Goal: Information Seeking & Learning: Learn about a topic

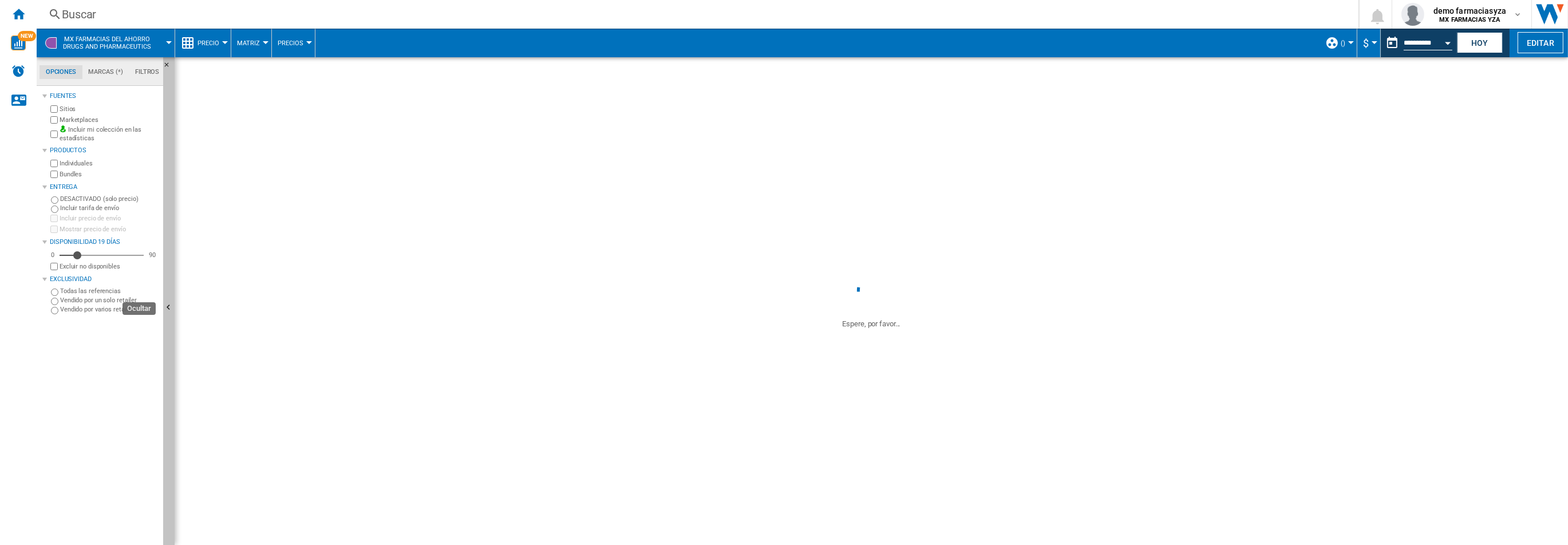
click at [164, 147] on button "Ocultar" at bounding box center [169, 308] width 12 height 502
click at [25, 15] on div "Inicio" at bounding box center [18, 14] width 36 height 28
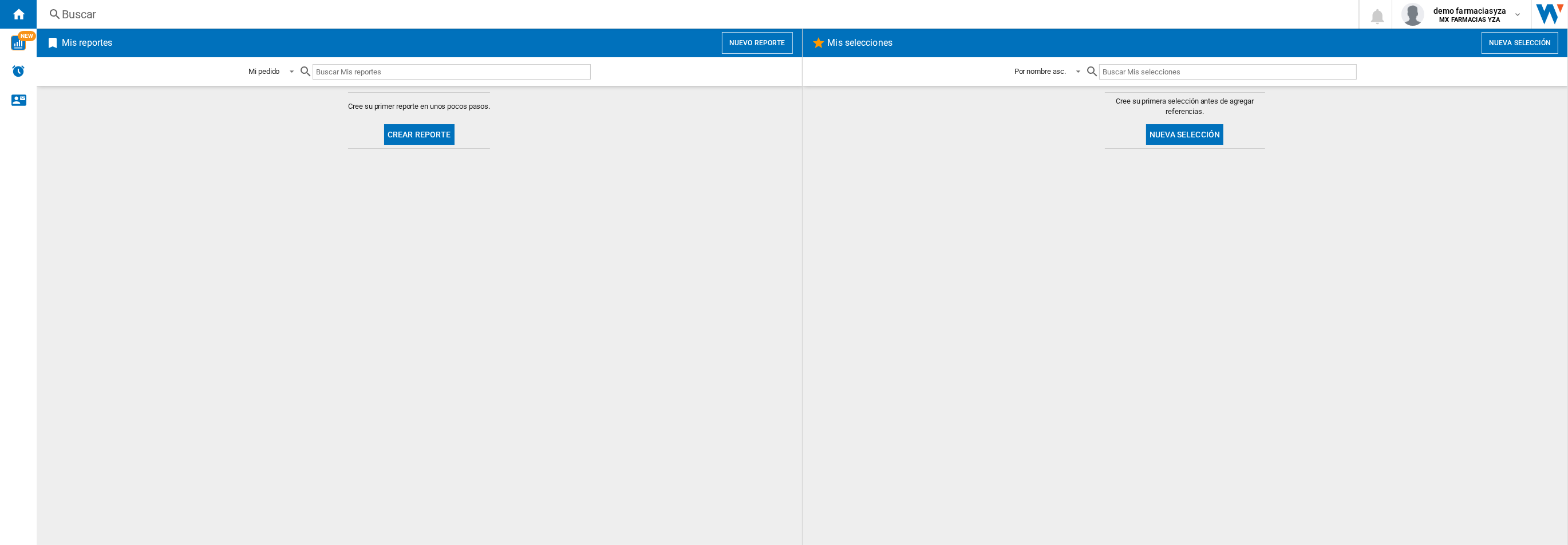
click at [748, 38] on button "Nuevo reporte" at bounding box center [757, 43] width 71 height 22
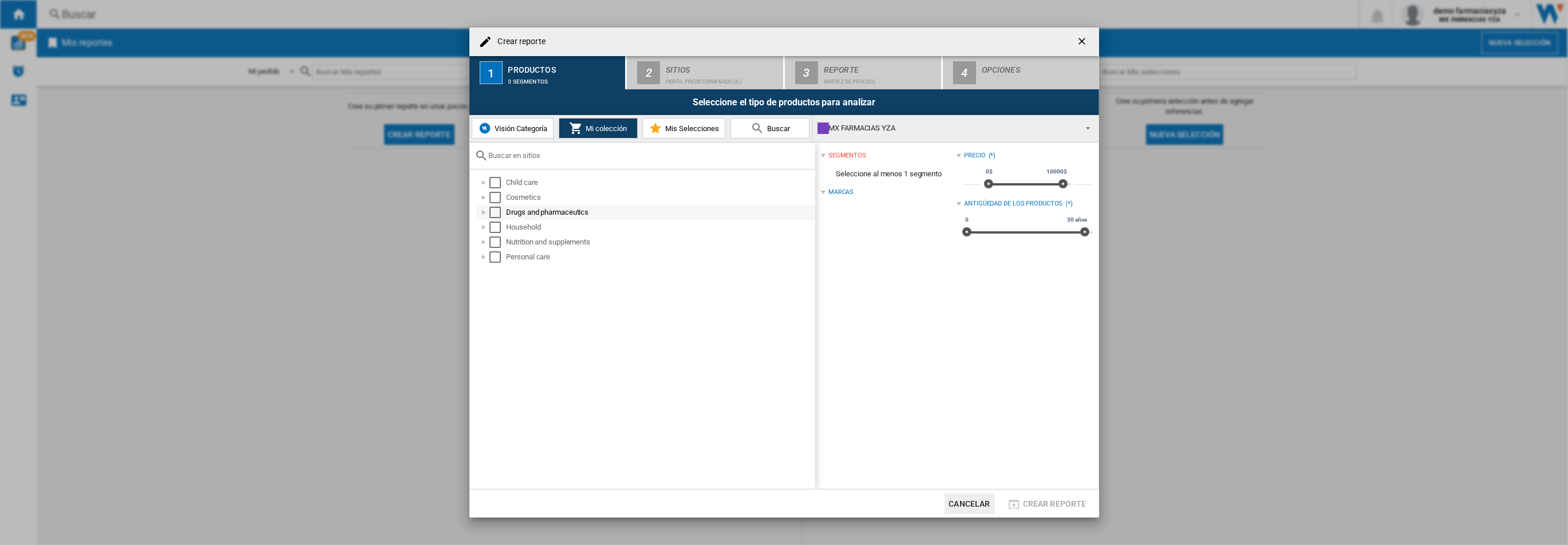
click at [494, 211] on div "Select" at bounding box center [495, 213] width 12 height 12
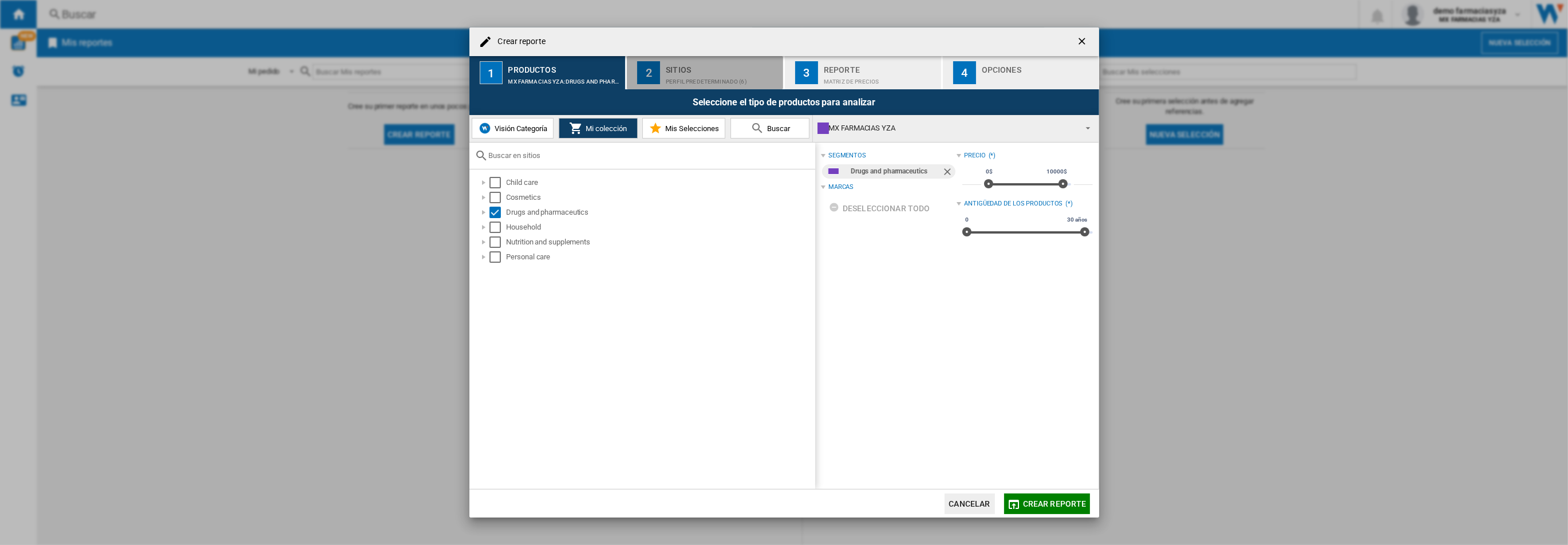
click at [668, 86] on button "2 Sitios Perfil predeterminado (6)" at bounding box center [706, 73] width 158 height 33
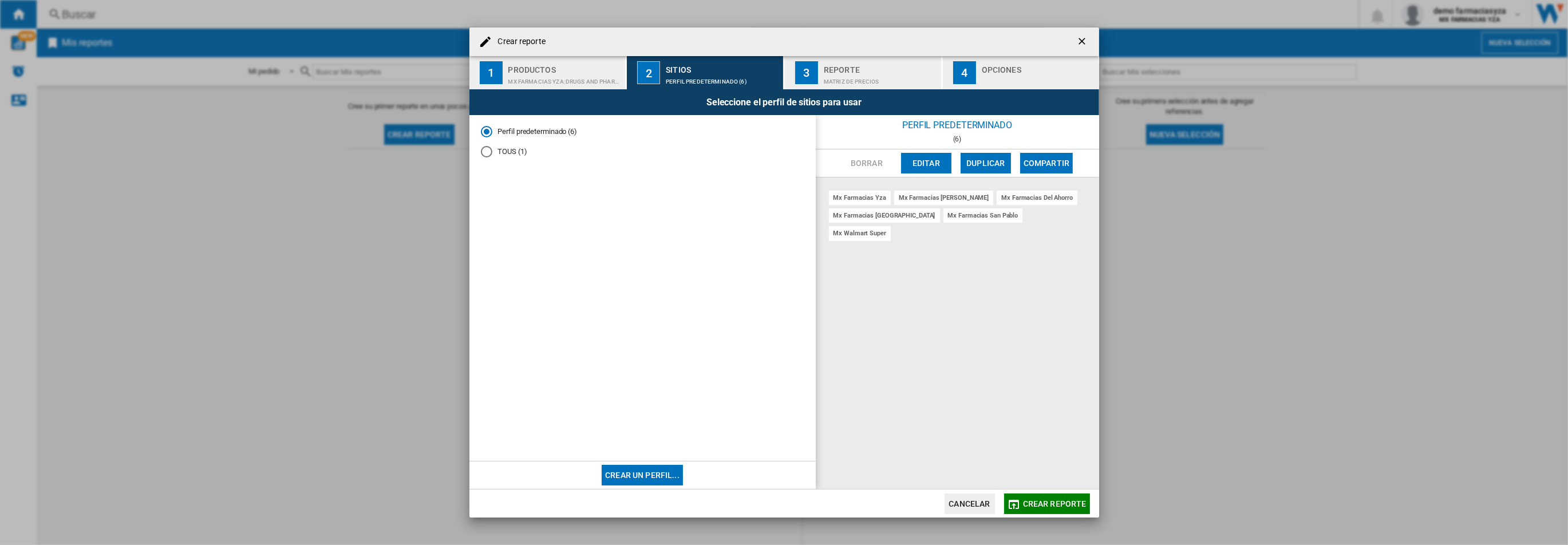
click at [1057, 516] on md-dialog-actions "Cancelar Crear reporte" at bounding box center [784, 502] width 629 height 28
click at [1058, 510] on button "Crear reporte" at bounding box center [1047, 504] width 86 height 20
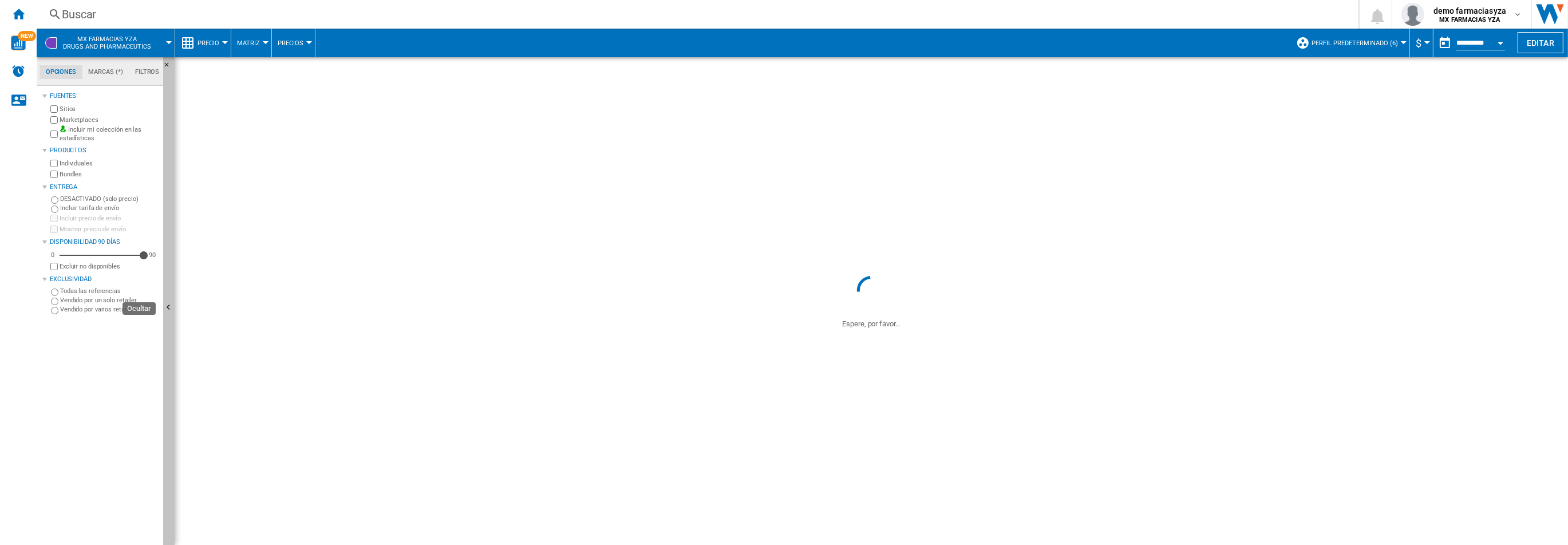
click at [171, 102] on button "Ocultar" at bounding box center [169, 308] width 12 height 502
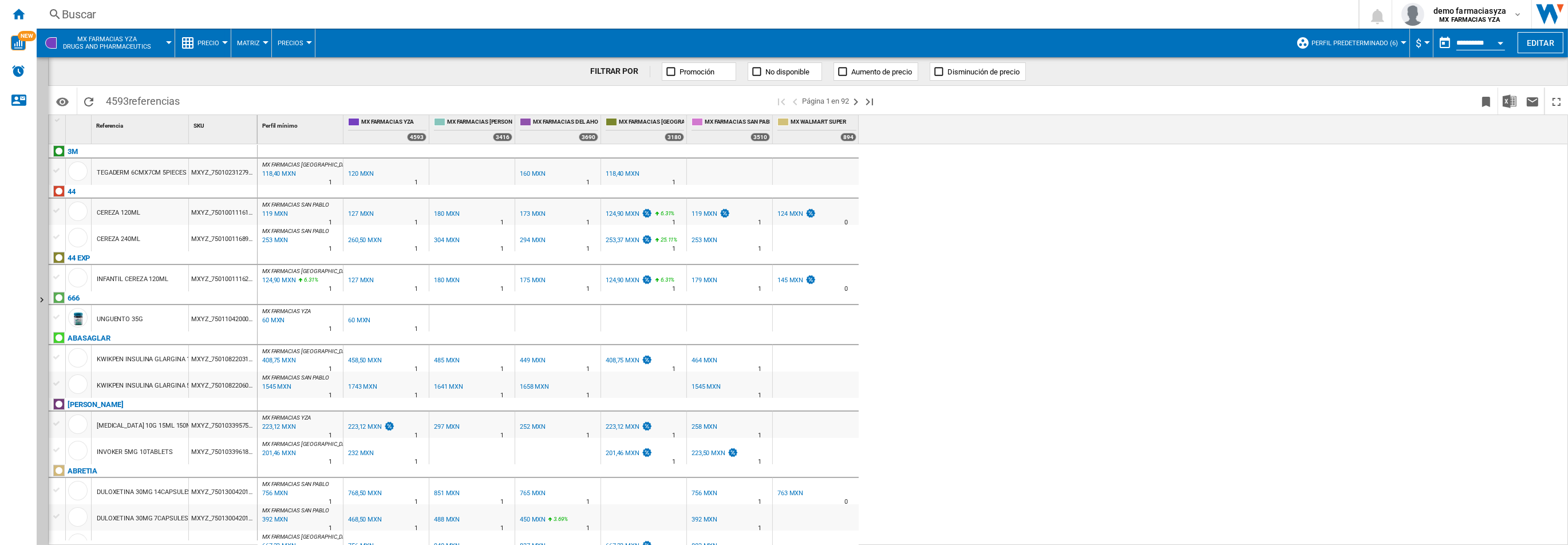
click at [213, 45] on span "Precio" at bounding box center [208, 43] width 22 height 7
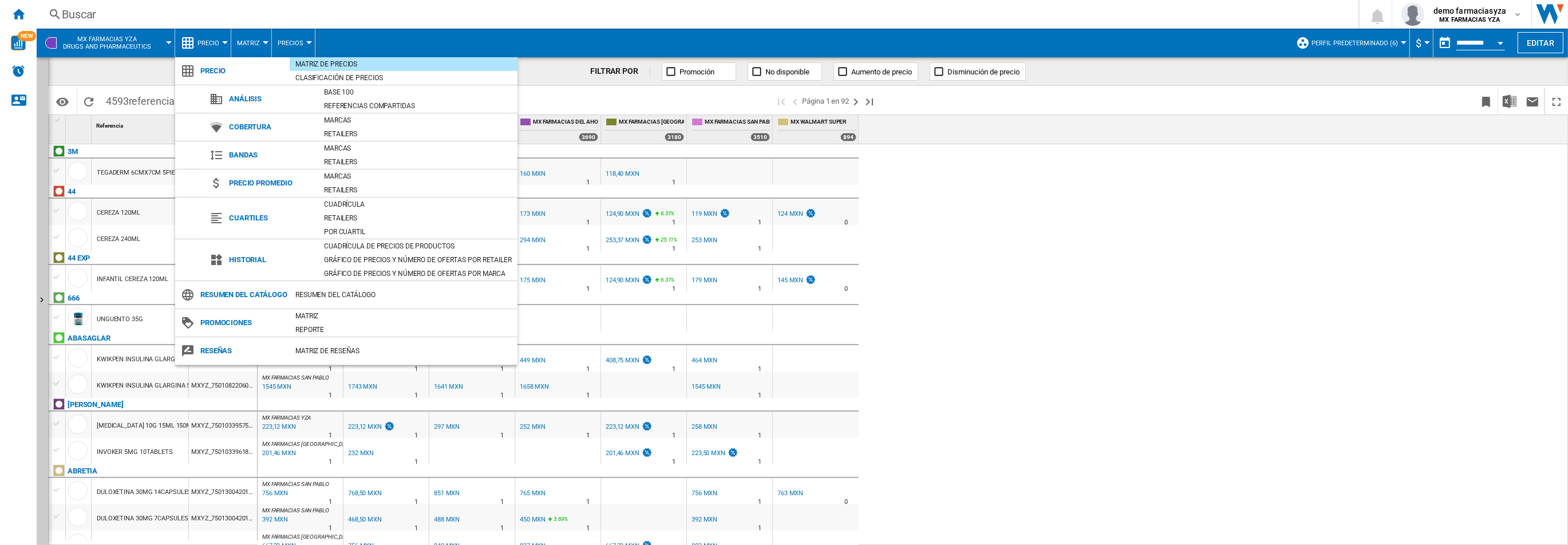
click at [987, 219] on md-backdrop at bounding box center [784, 272] width 1568 height 545
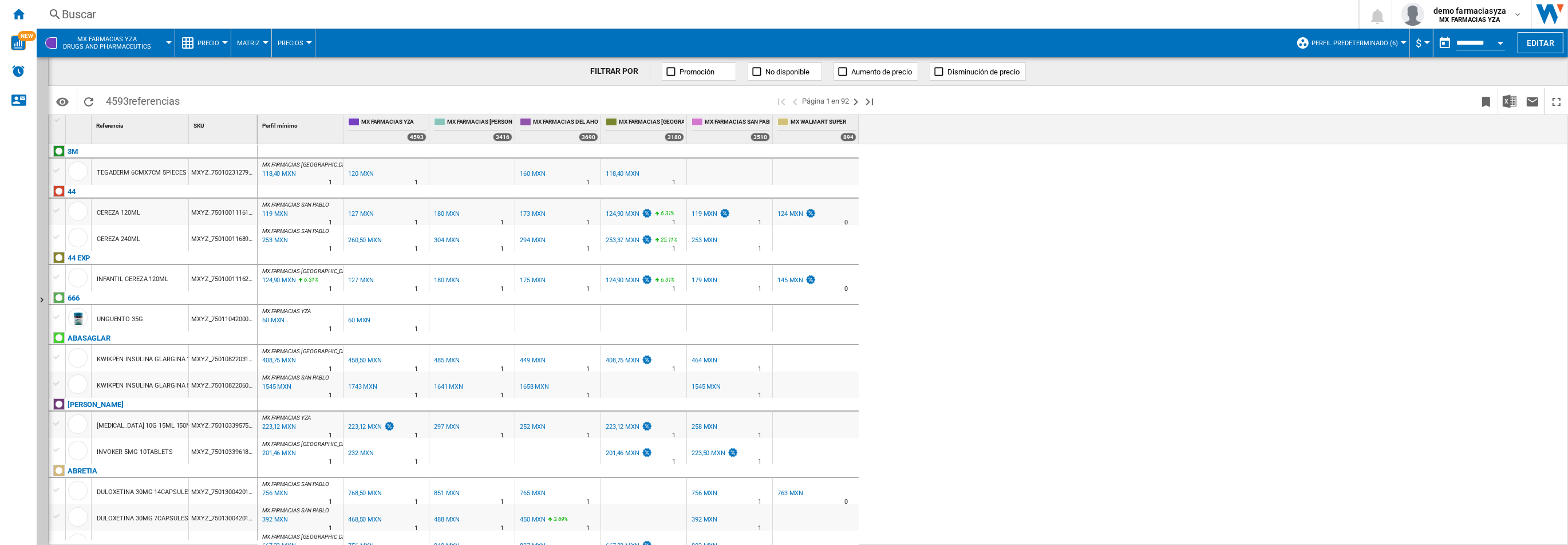
click at [214, 39] on span "Precio" at bounding box center [208, 43] width 22 height 7
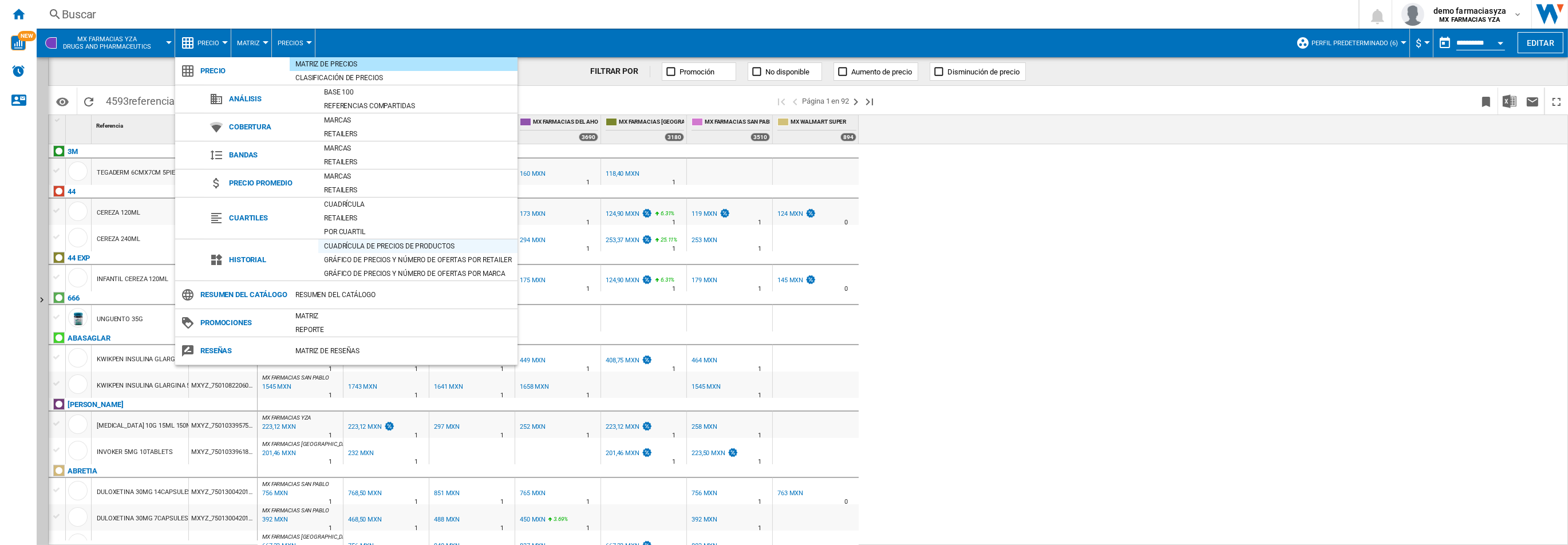
click at [364, 247] on div "Cuadrícula de precios de productos" at bounding box center [417, 246] width 199 height 12
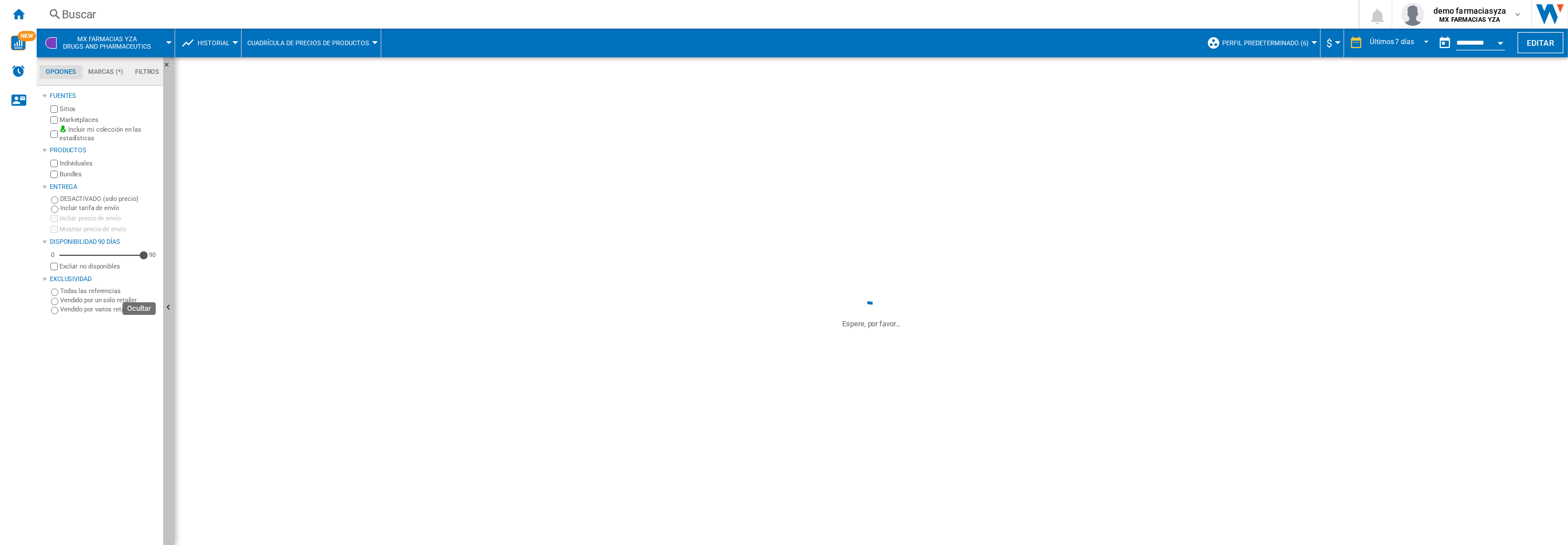
click at [169, 284] on button "Ocultar" at bounding box center [169, 308] width 12 height 502
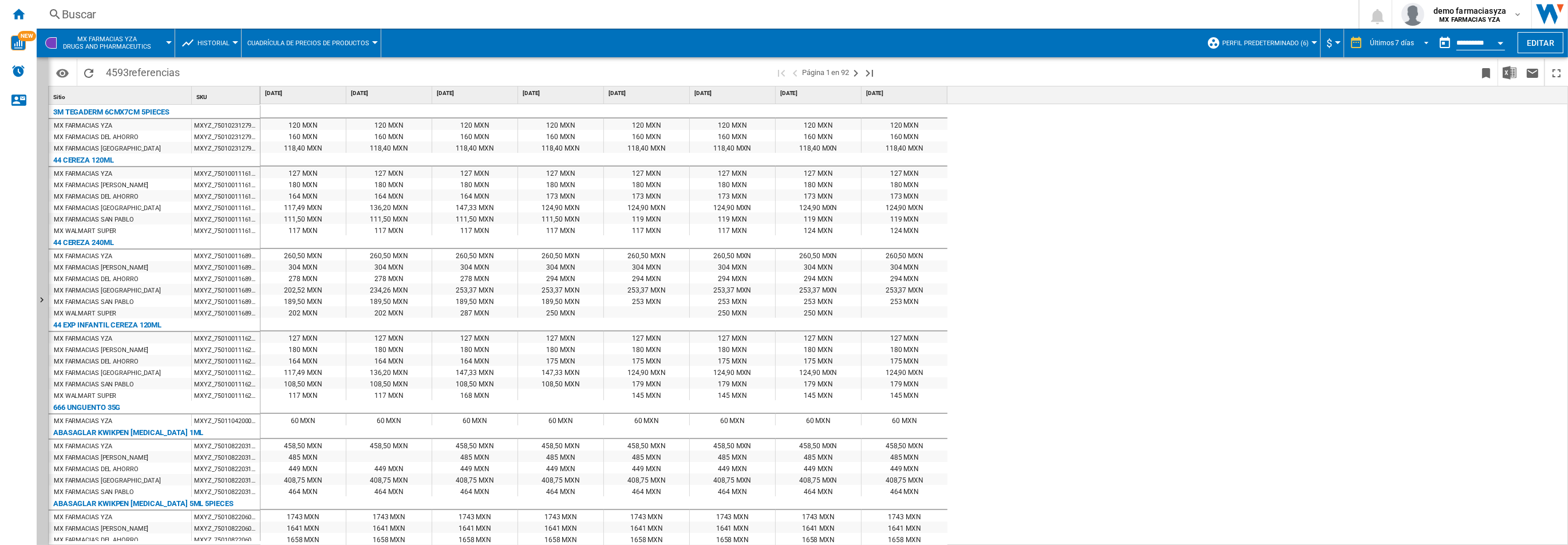
click at [1392, 41] on div "Últimos 7 días" at bounding box center [1392, 43] width 44 height 8
click at [1053, 178] on md-backdrop at bounding box center [784, 272] width 1568 height 545
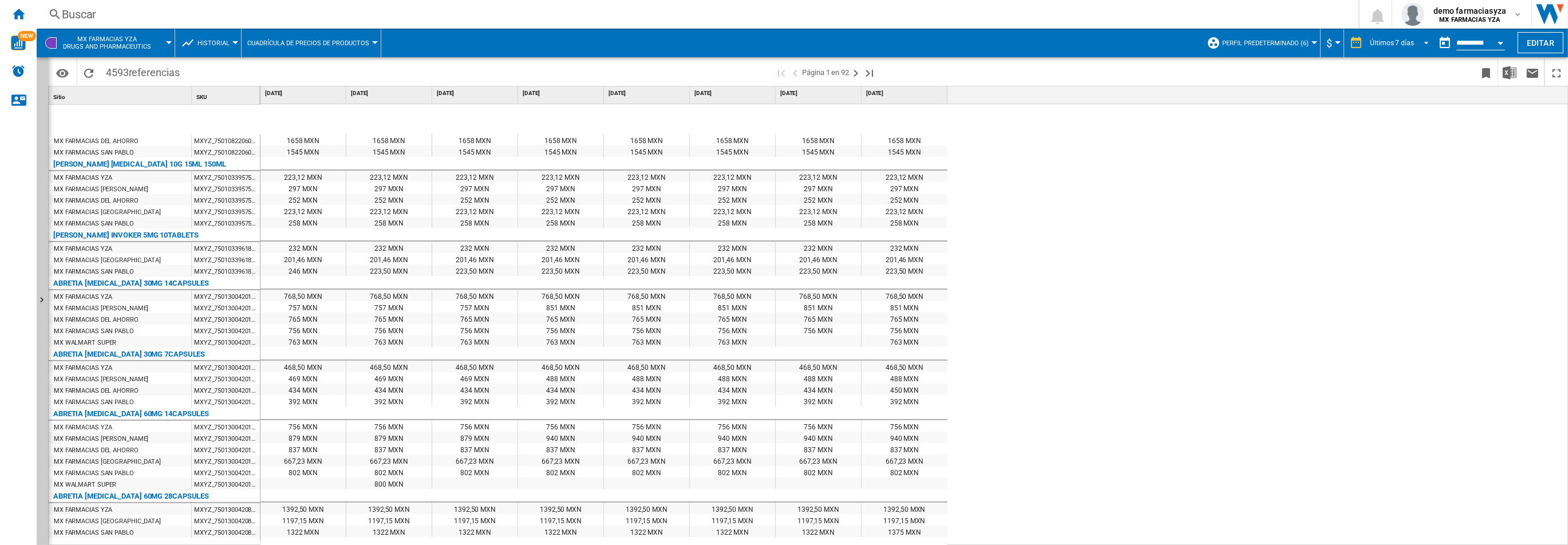
scroll to position [454, 0]
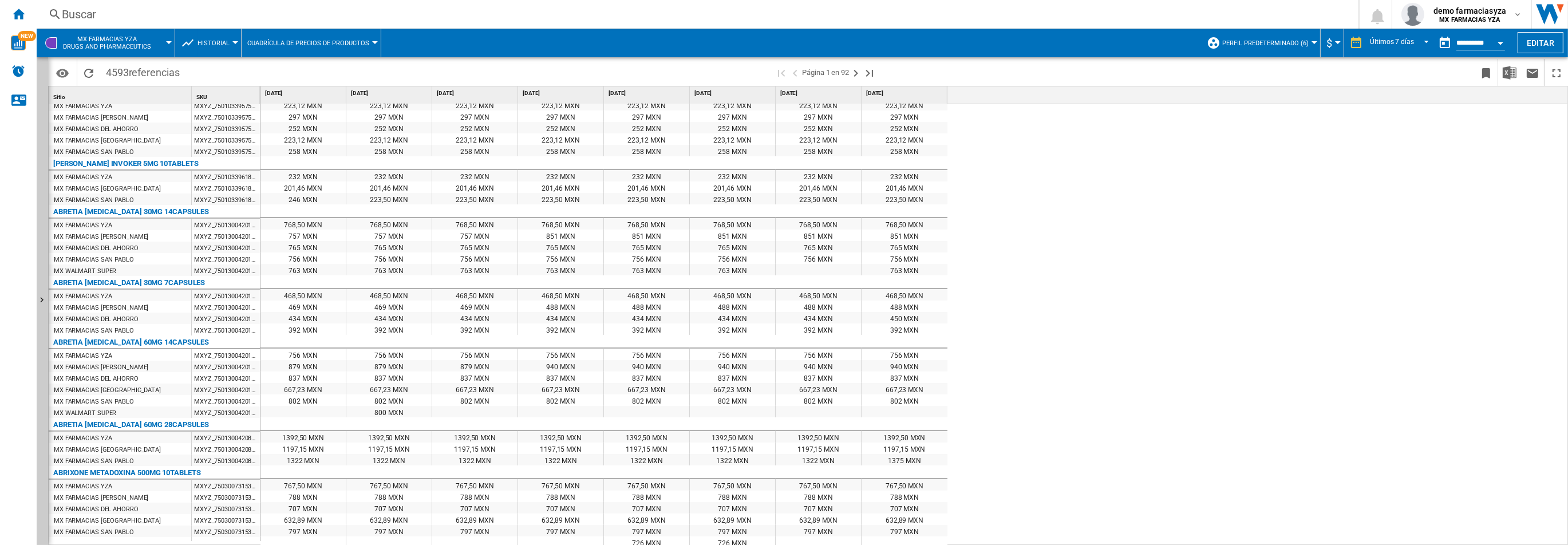
click at [216, 49] on button "Historial" at bounding box center [216, 42] width 38 height 28
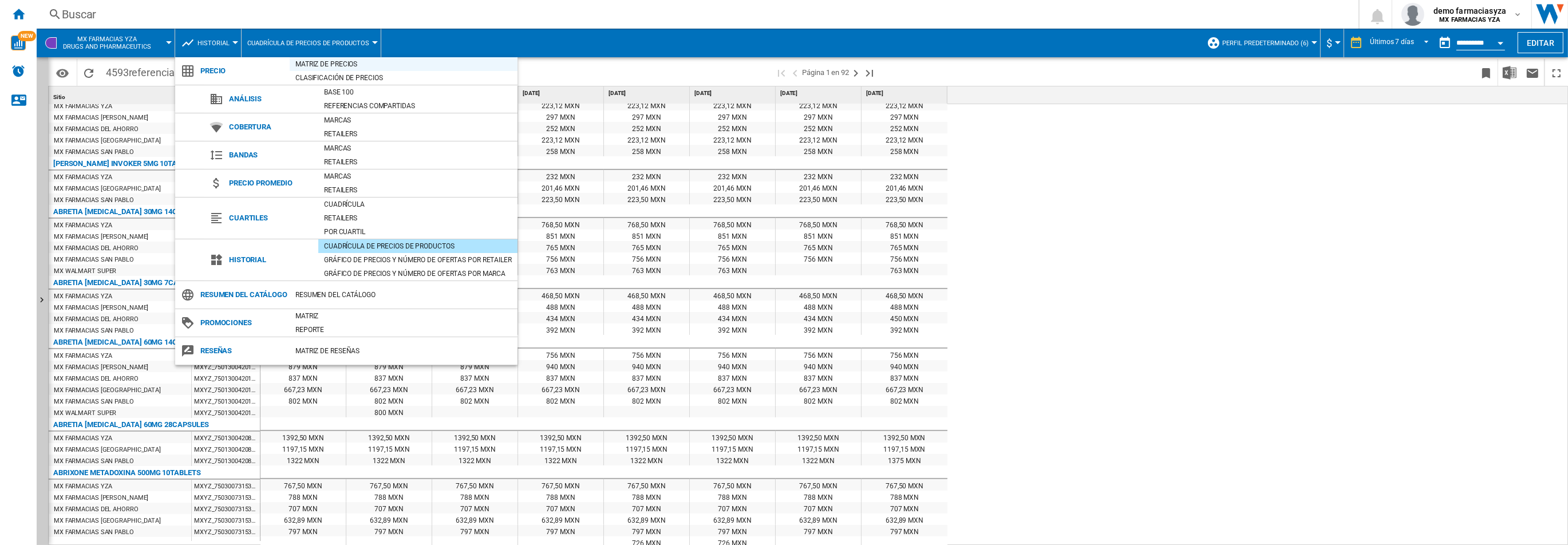
click at [356, 68] on div "Matriz de precios" at bounding box center [404, 64] width 228 height 12
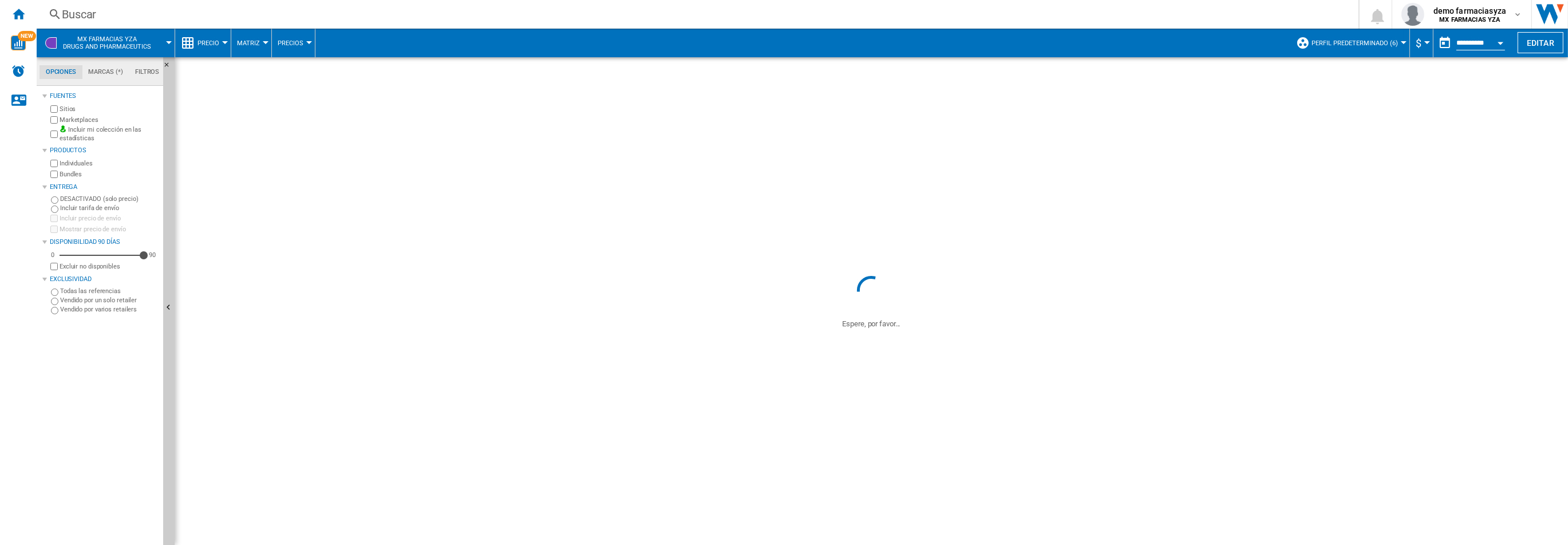
click at [1475, 42] on input "**********" at bounding box center [1480, 44] width 49 height 10
click at [1503, 44] on div "Open calendar" at bounding box center [1500, 44] width 6 height 3
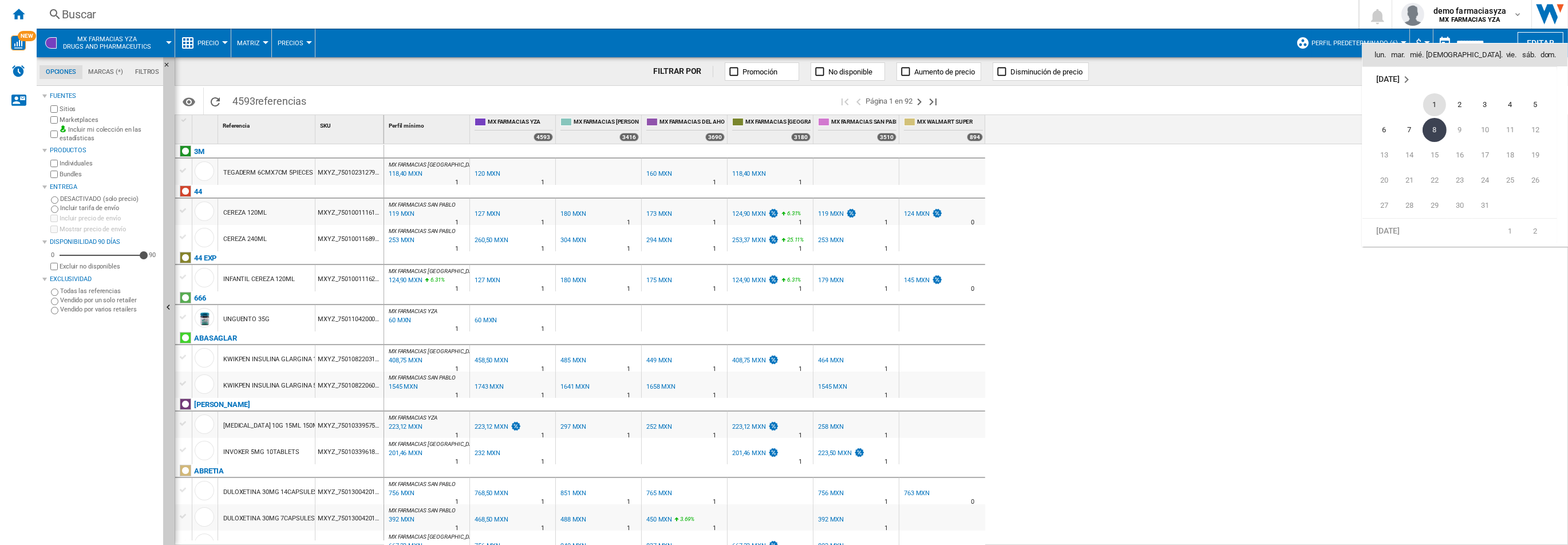
click at [1436, 102] on span "1" at bounding box center [1434, 105] width 23 height 23
type input "**********"
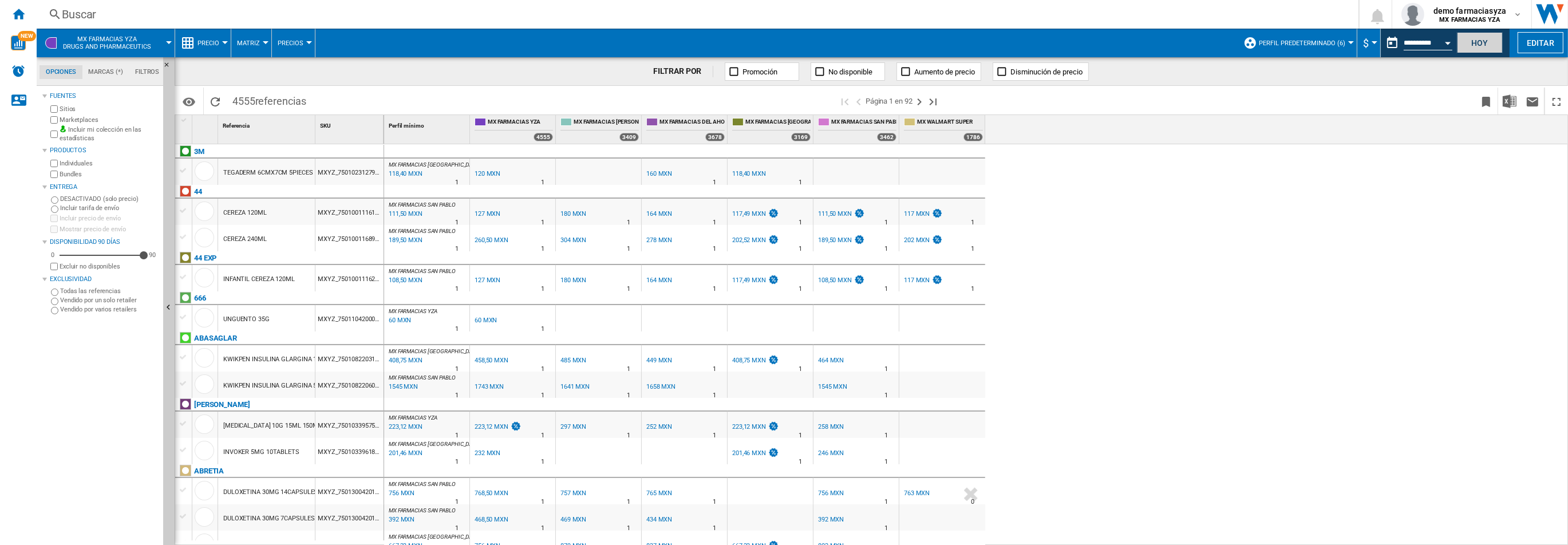
click at [1469, 47] on button "Hoy" at bounding box center [1479, 42] width 46 height 21
click at [221, 45] on button "Precio" at bounding box center [211, 42] width 28 height 28
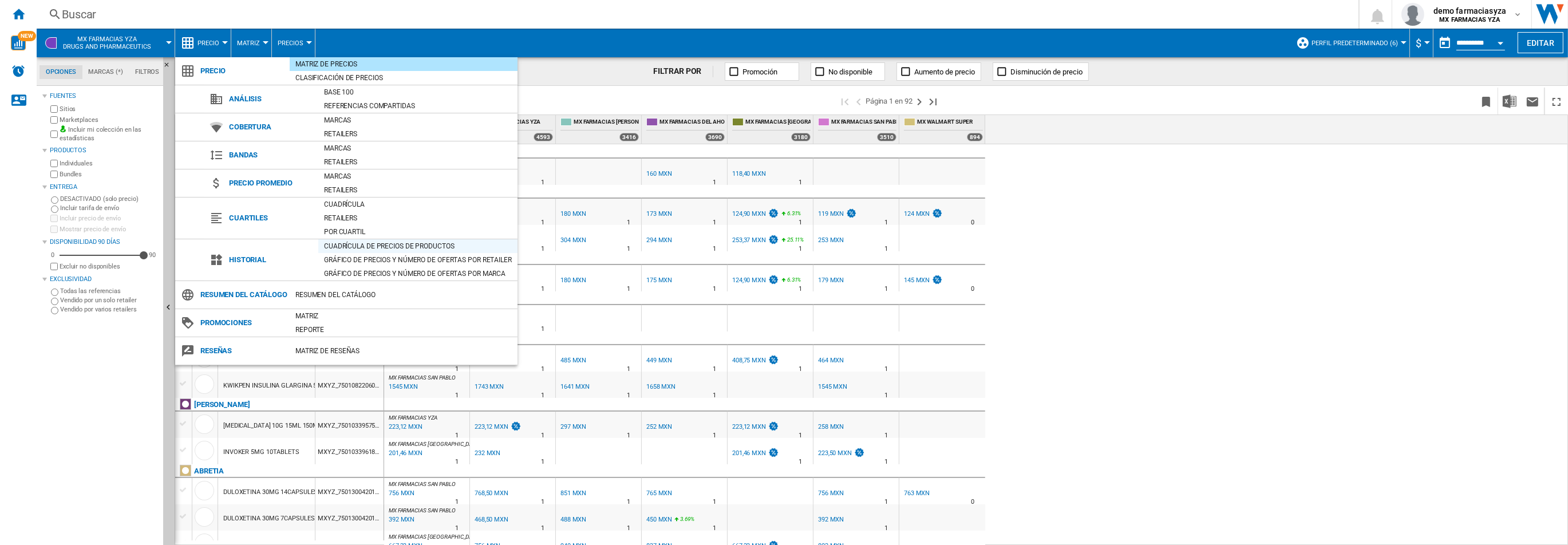
click at [359, 244] on div "Cuadrícula de precios de productos" at bounding box center [417, 246] width 199 height 12
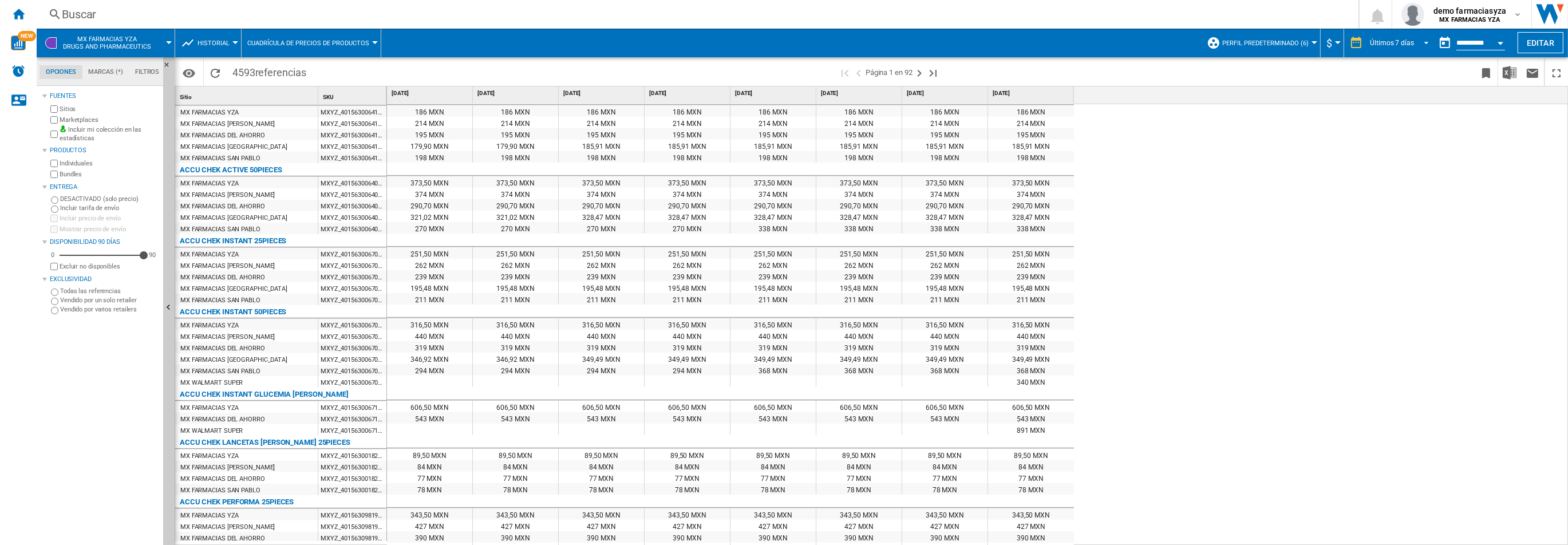
click at [1392, 46] on div "Últimos 7 días" at bounding box center [1392, 43] width 44 height 8
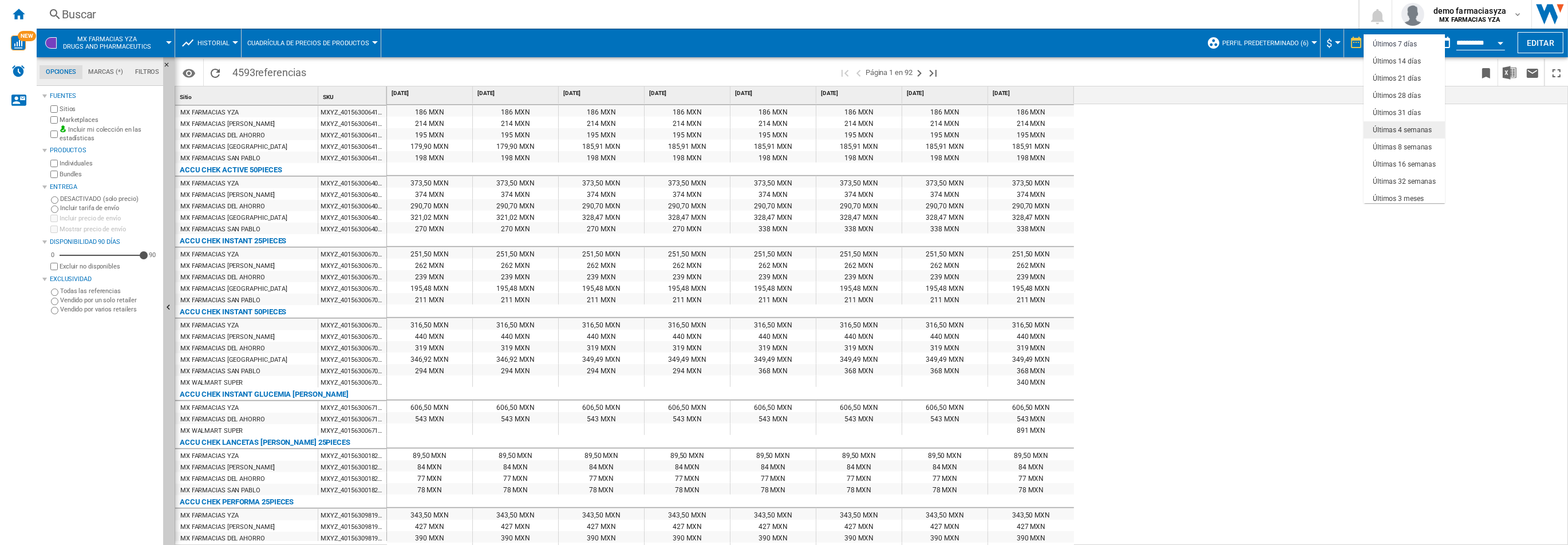
click at [1402, 131] on div "Últimas 4 semanas" at bounding box center [1402, 130] width 59 height 9
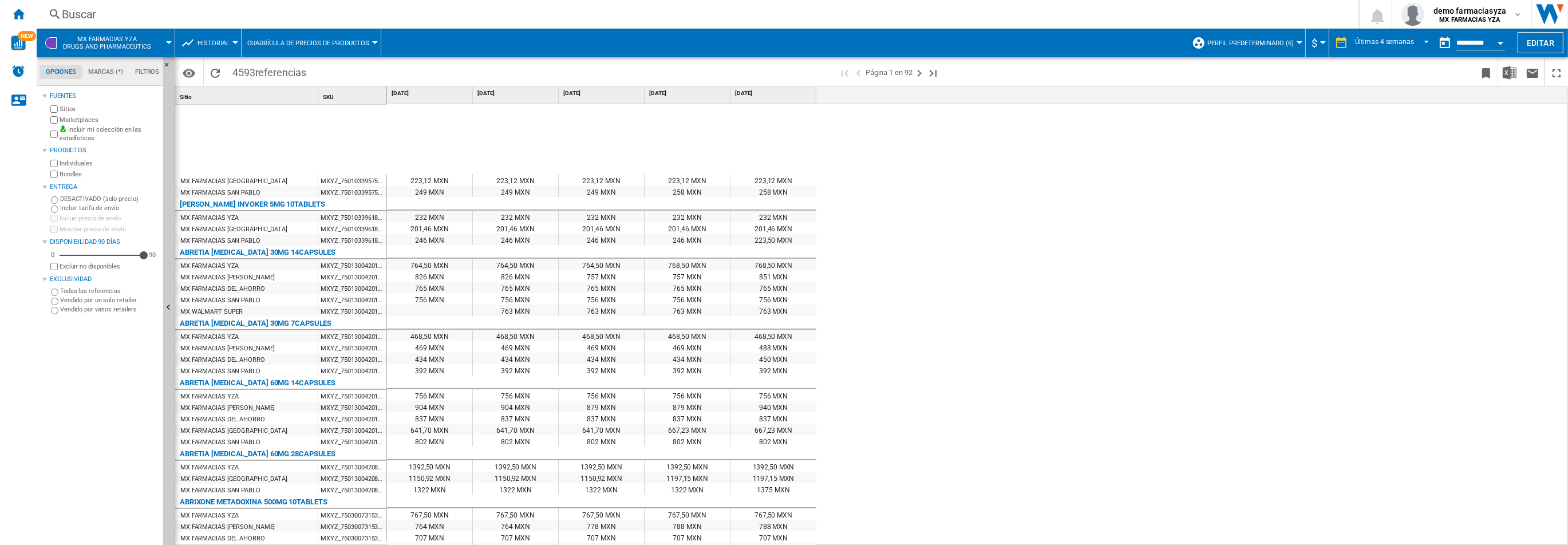
scroll to position [517, 0]
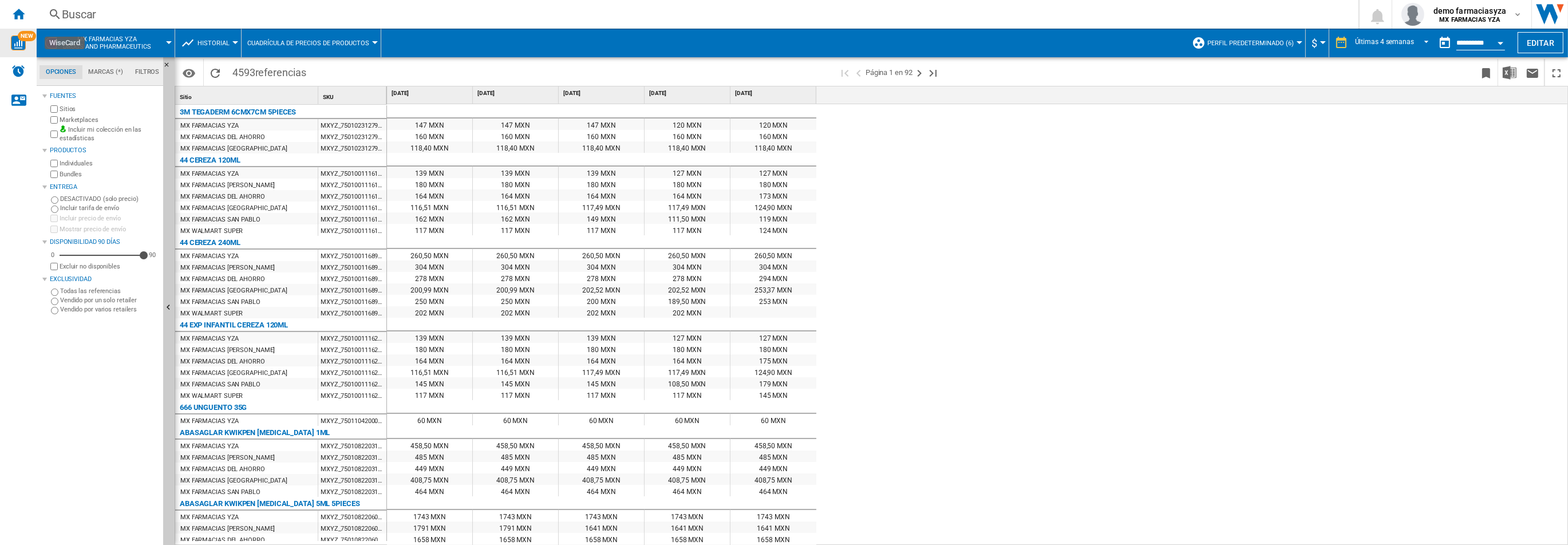
click at [20, 46] on img "WiseCard" at bounding box center [18, 43] width 15 height 15
click at [205, 42] on span "Historial" at bounding box center [213, 43] width 32 height 7
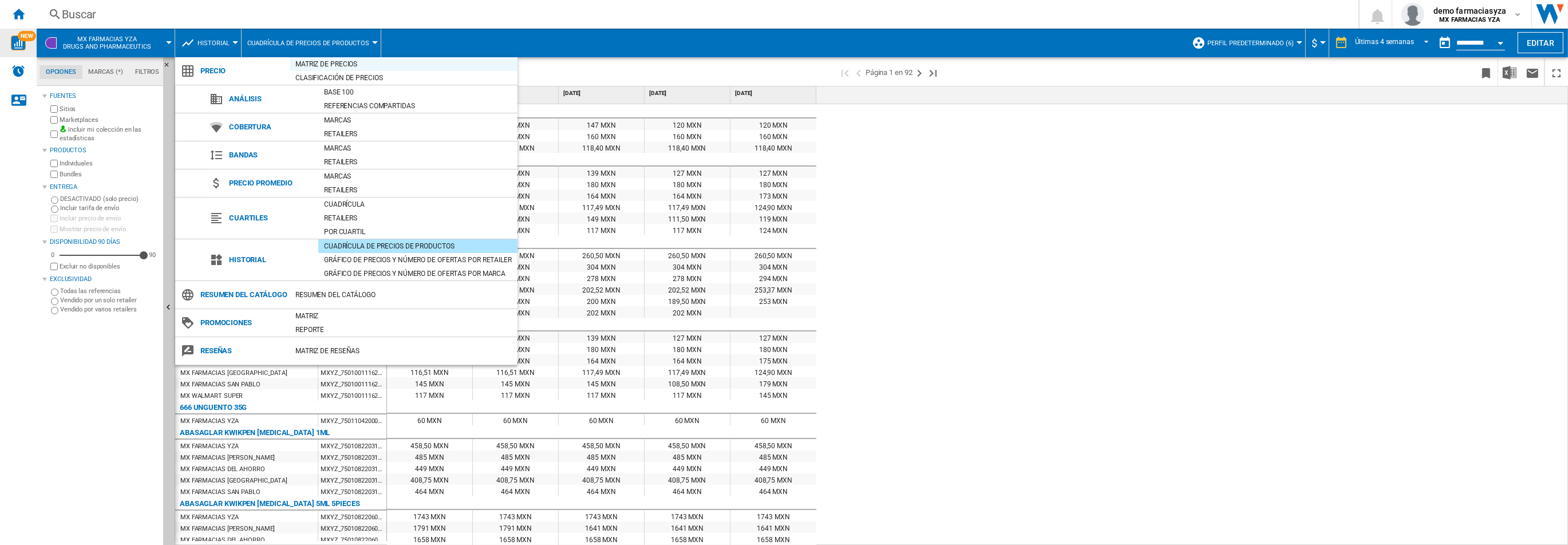
click at [335, 67] on div "Matriz de precios" at bounding box center [404, 64] width 228 height 12
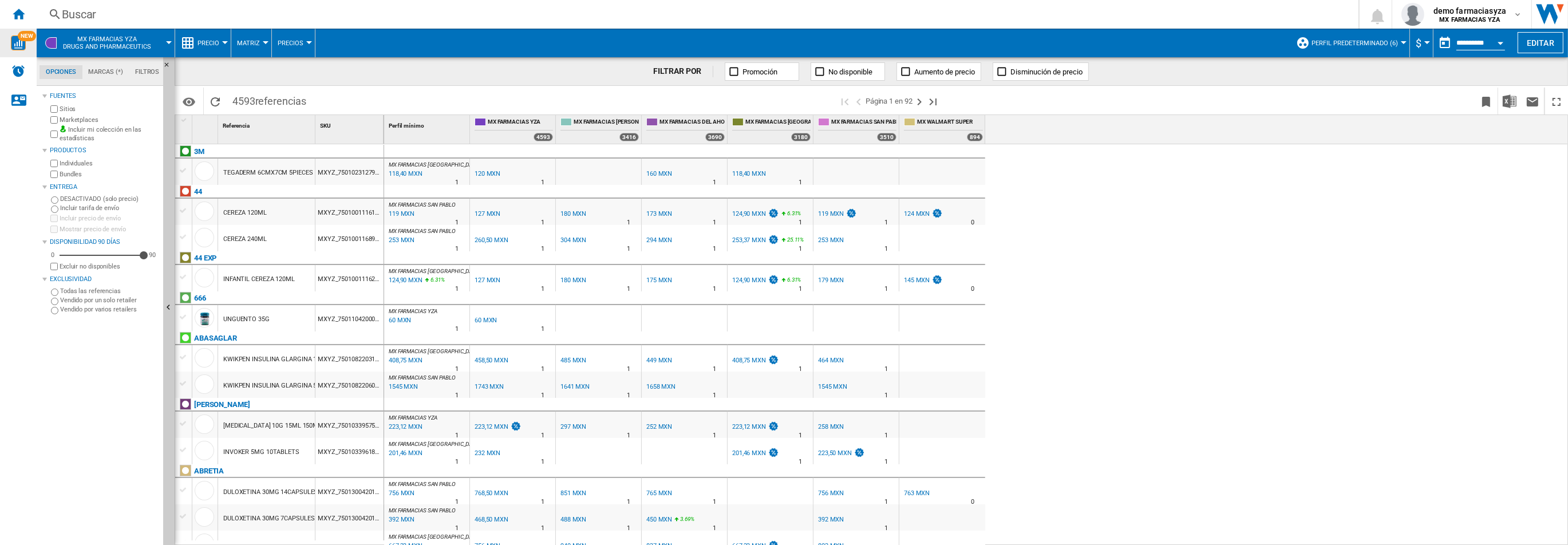
click at [743, 211] on div "124,90 MXN" at bounding box center [749, 213] width 34 height 7
click at [15, 12] on ng-md-icon "Inicio" at bounding box center [18, 13] width 14 height 14
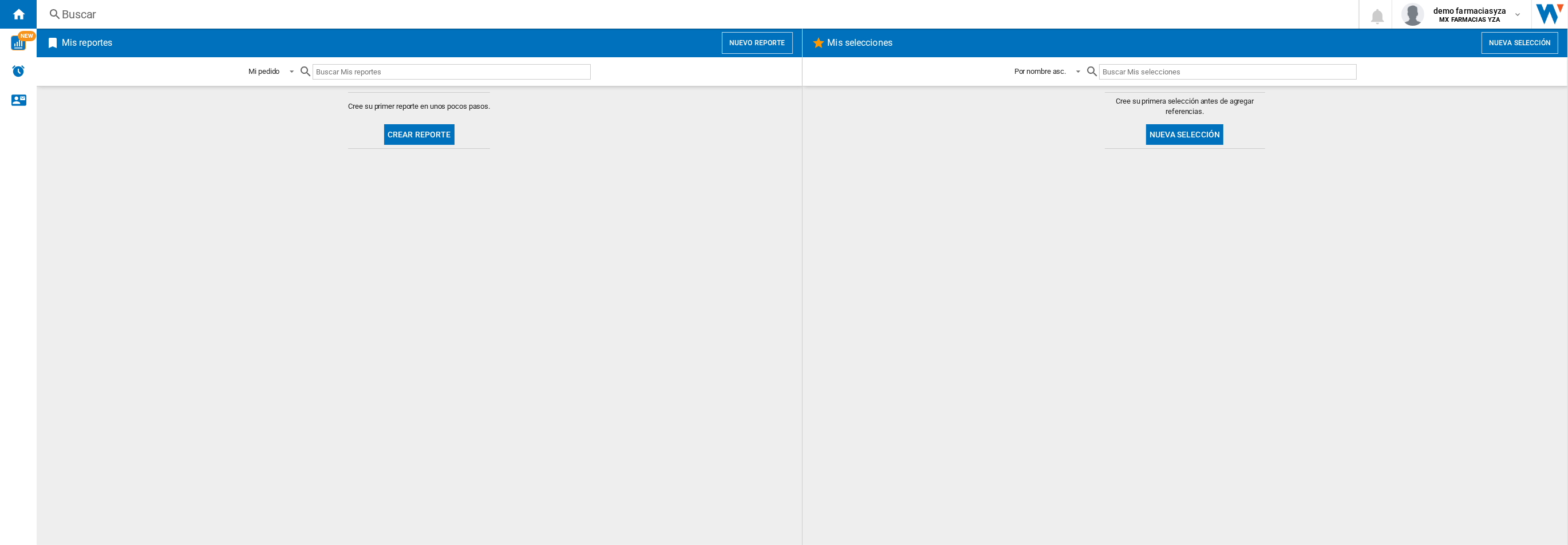
click at [1177, 136] on button "Nueva selección" at bounding box center [1185, 134] width 77 height 20
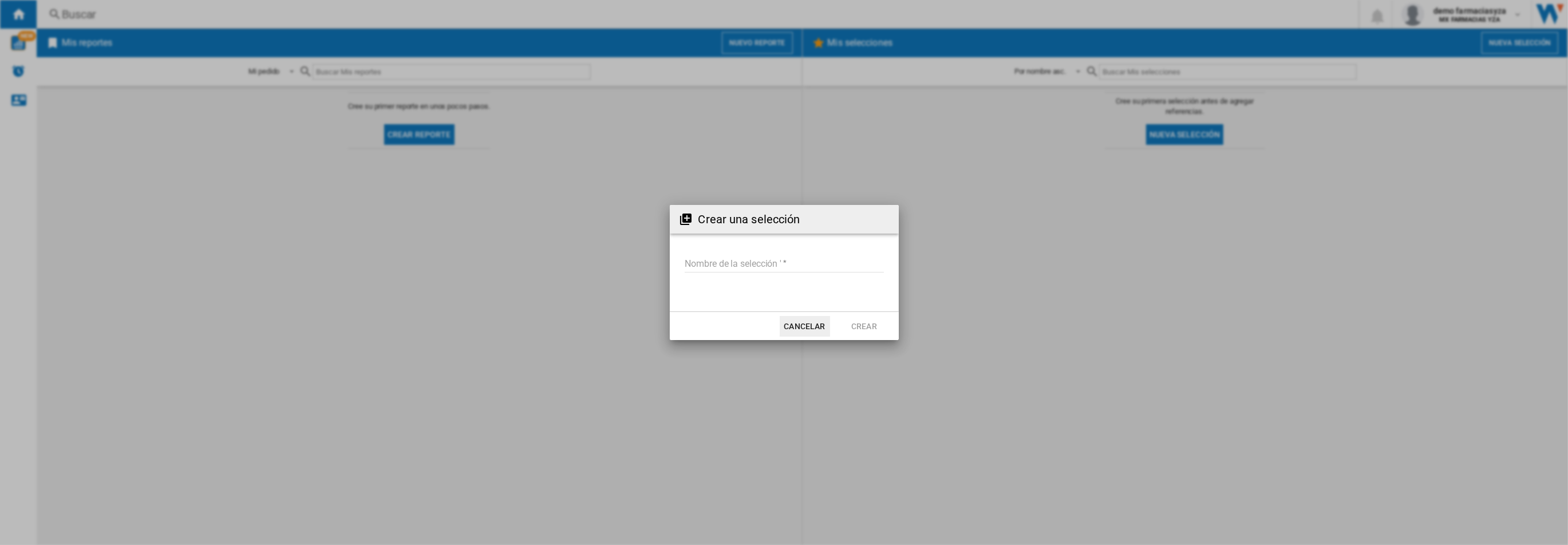
click at [764, 265] on input "Nombre de la selección '" at bounding box center [784, 264] width 199 height 17
type input "******"
click at [870, 325] on button "Crear" at bounding box center [864, 326] width 50 height 20
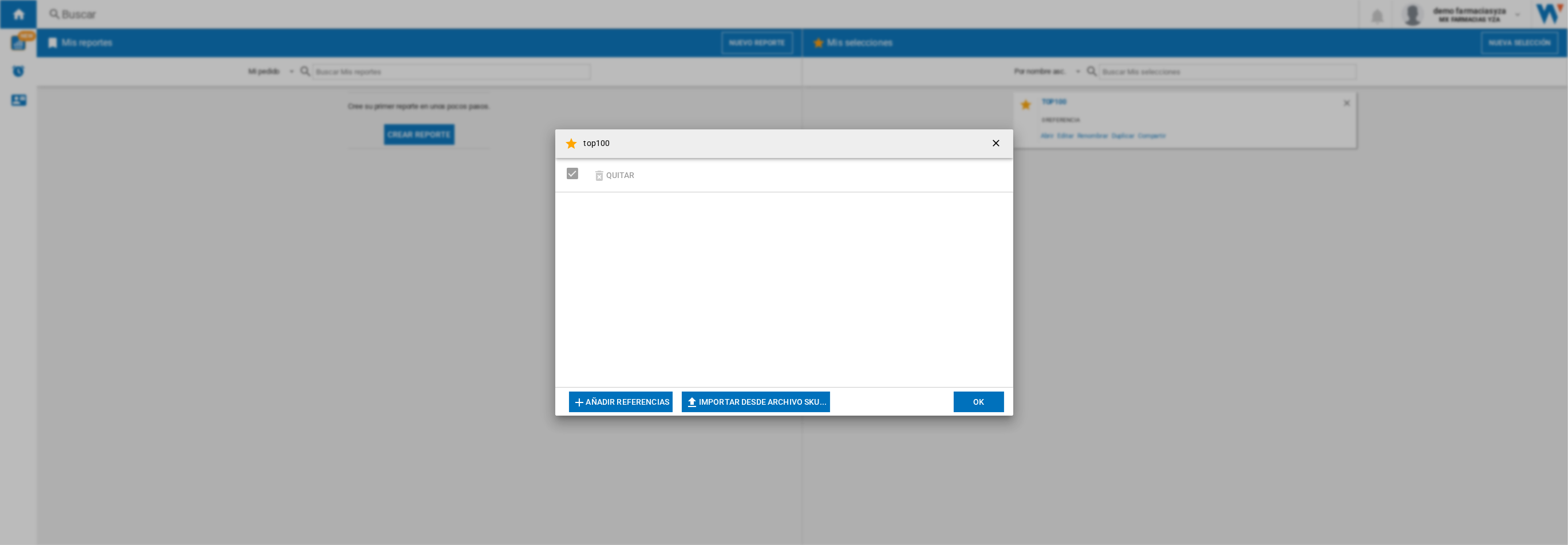
click at [987, 397] on button "OK" at bounding box center [979, 401] width 50 height 20
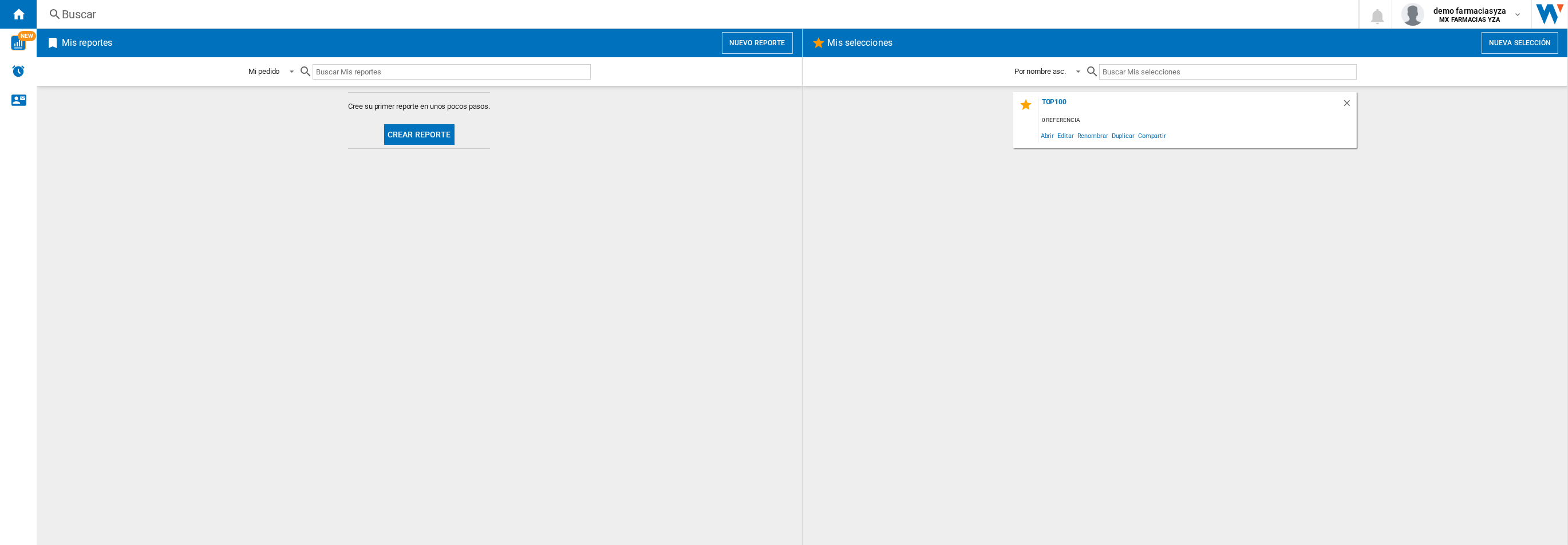
click at [745, 40] on button "Nuevo reporte" at bounding box center [757, 43] width 71 height 22
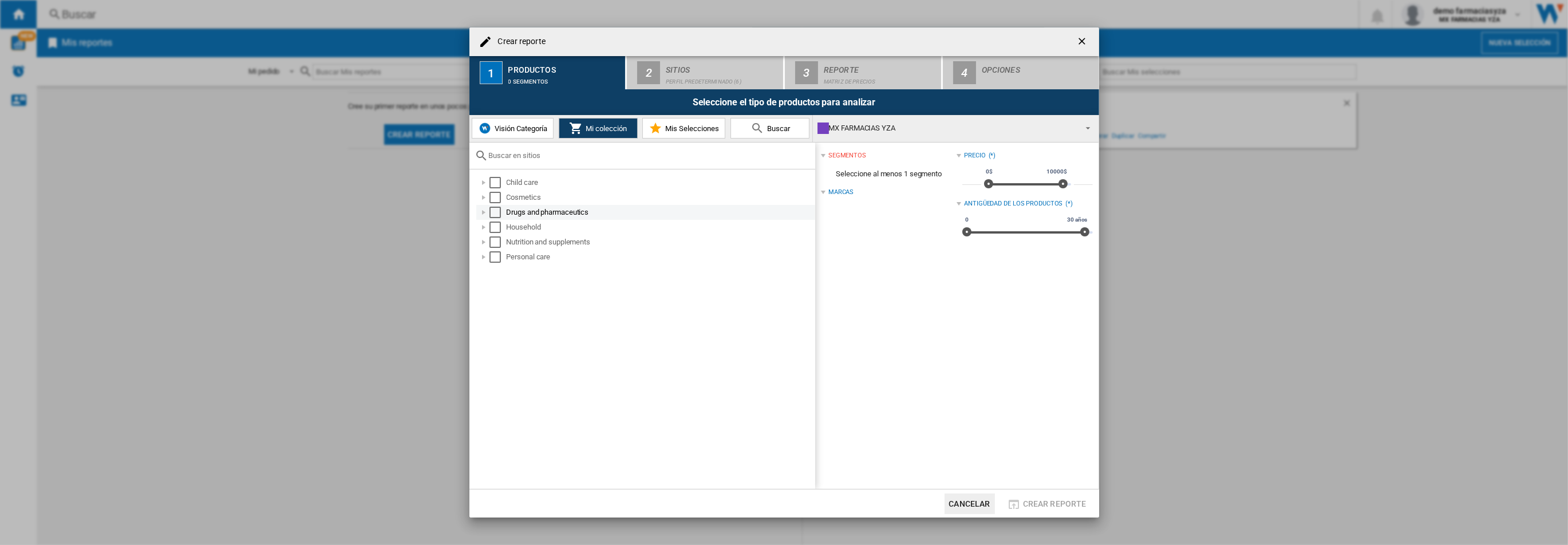
drag, startPoint x: 494, startPoint y: 213, endPoint x: 522, endPoint y: 218, distance: 28.4
click at [495, 213] on div "Select" at bounding box center [495, 213] width 12 height 12
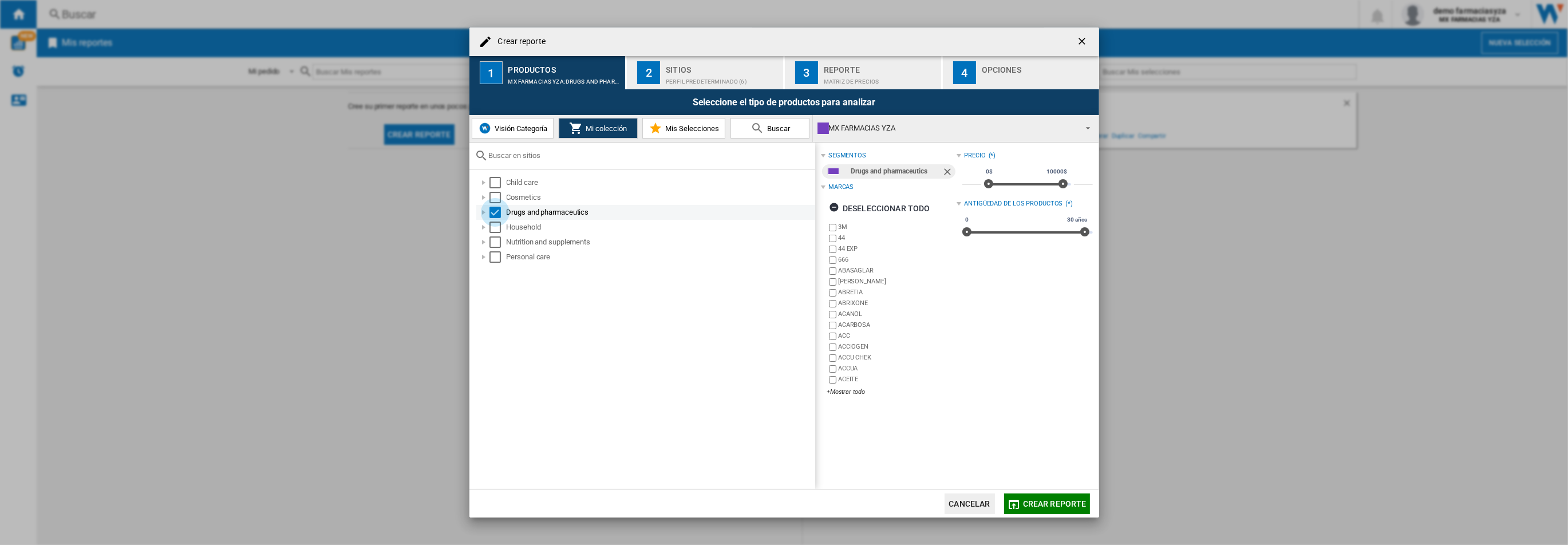
click at [498, 212] on div "Select" at bounding box center [495, 213] width 12 height 12
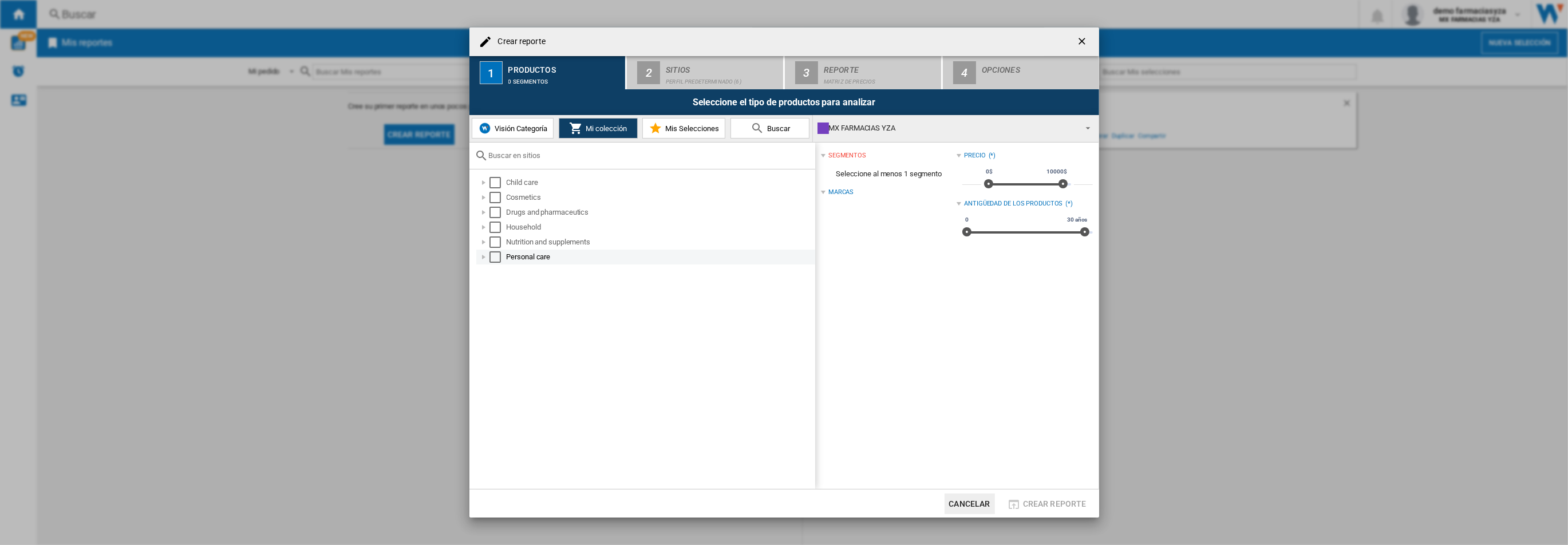
click at [492, 256] on div "Select" at bounding box center [495, 257] width 12 height 12
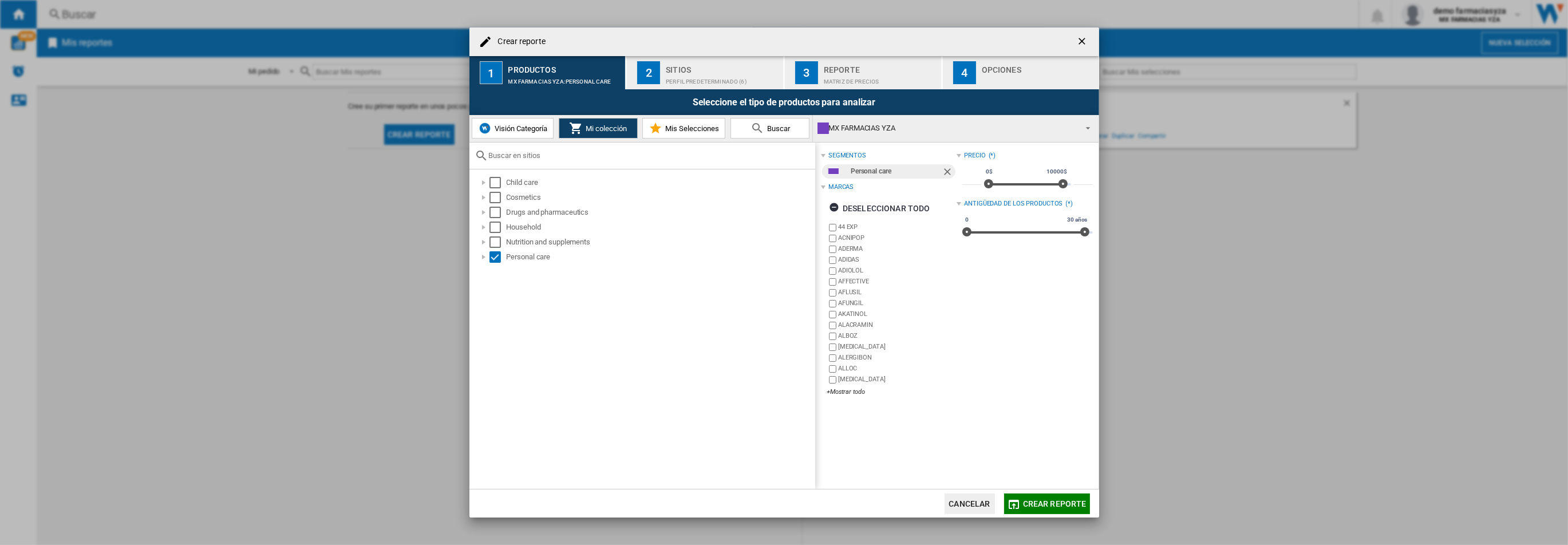
click at [694, 67] on div "Sitios" at bounding box center [722, 67] width 113 height 12
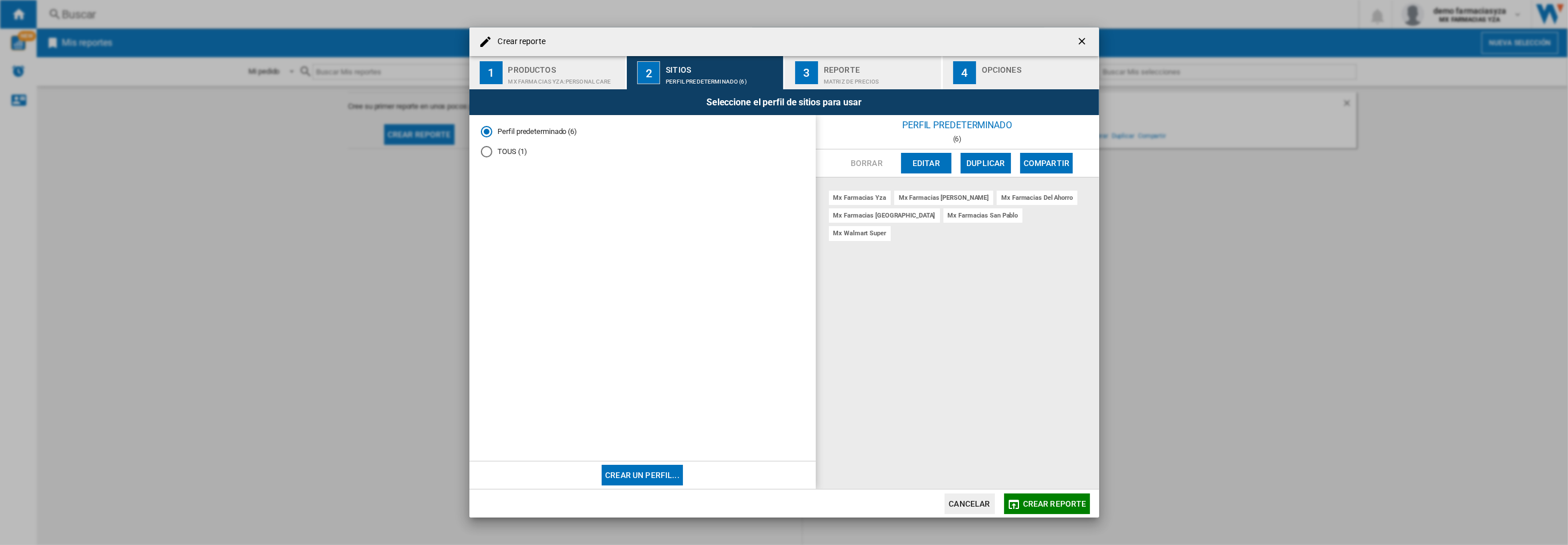
click at [1058, 496] on button "Crear reporte" at bounding box center [1047, 504] width 86 height 20
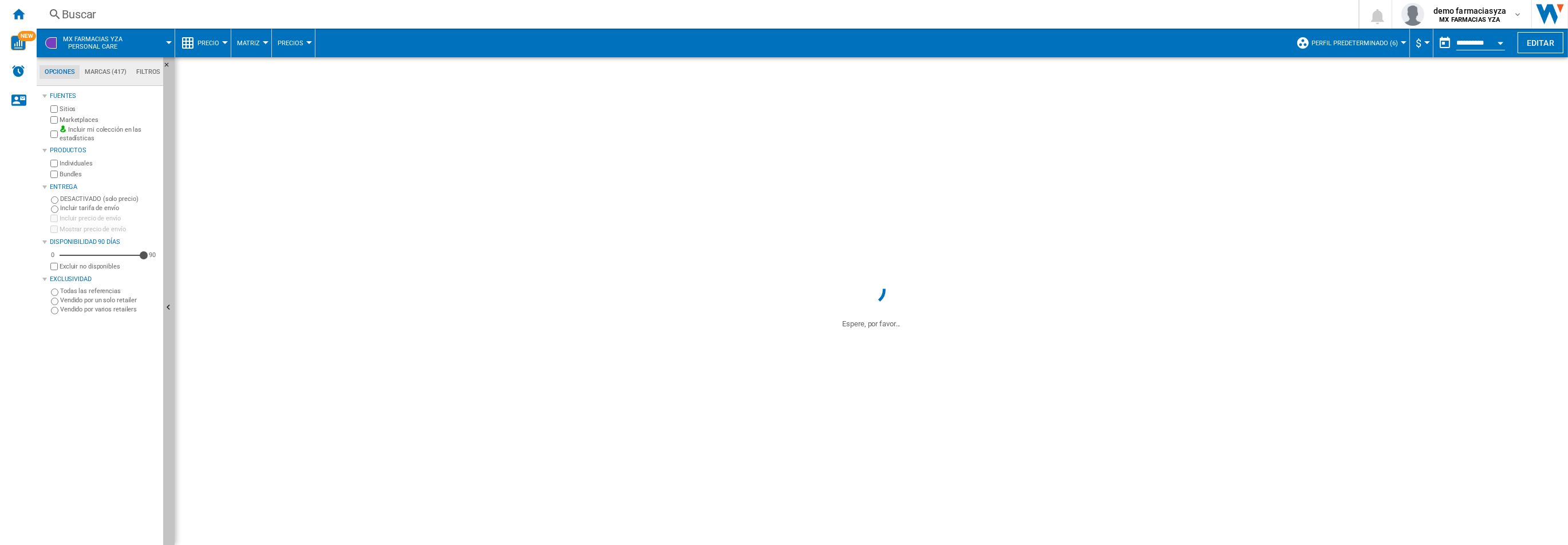
click at [171, 198] on button "Ocultar" at bounding box center [169, 308] width 12 height 502
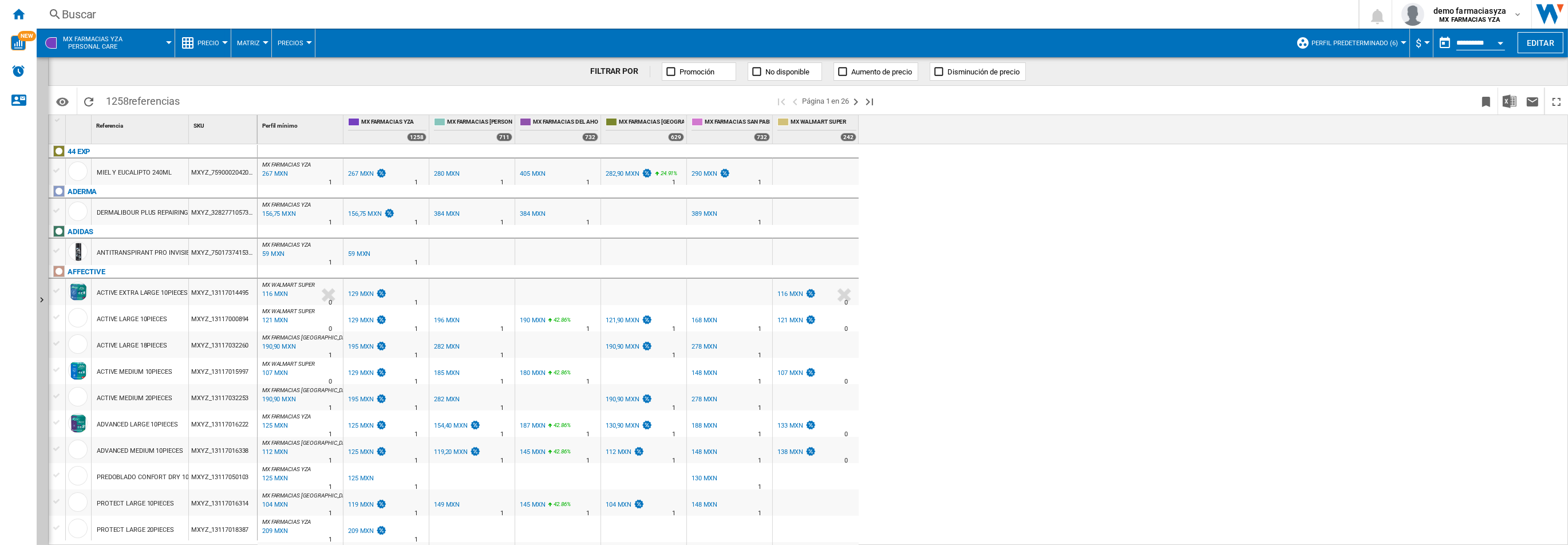
click at [199, 37] on button "Precio" at bounding box center [211, 42] width 28 height 28
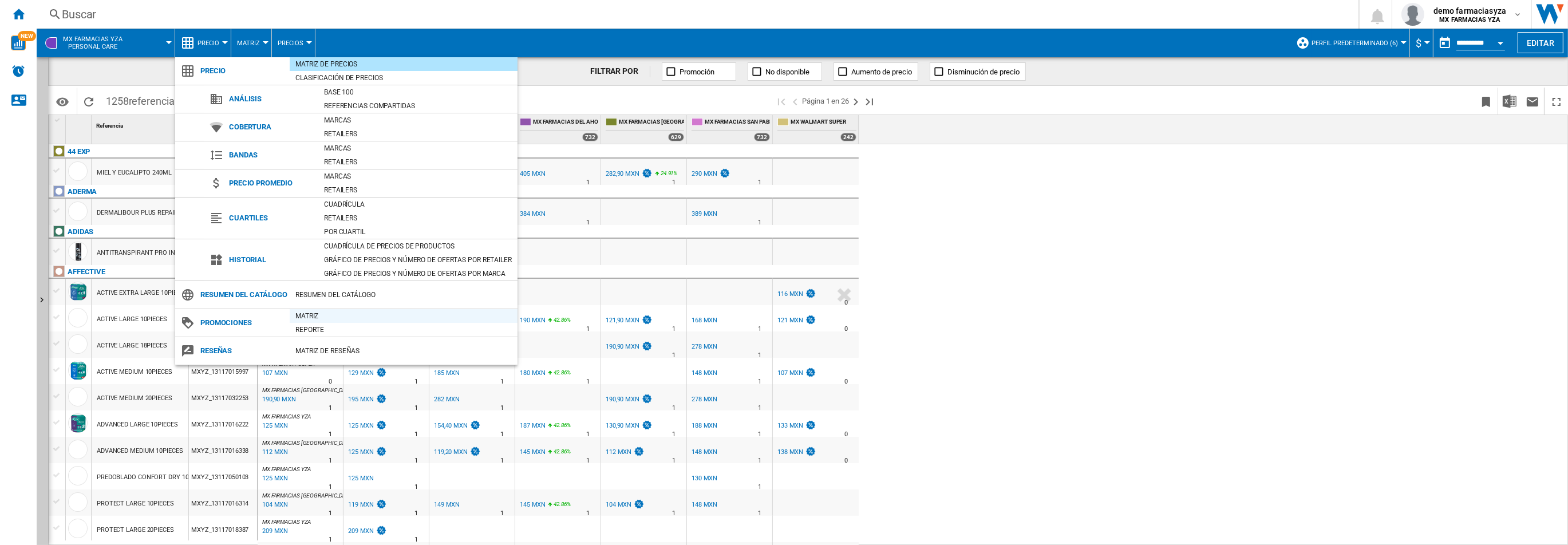
click at [320, 321] on div "Matriz" at bounding box center [404, 316] width 228 height 12
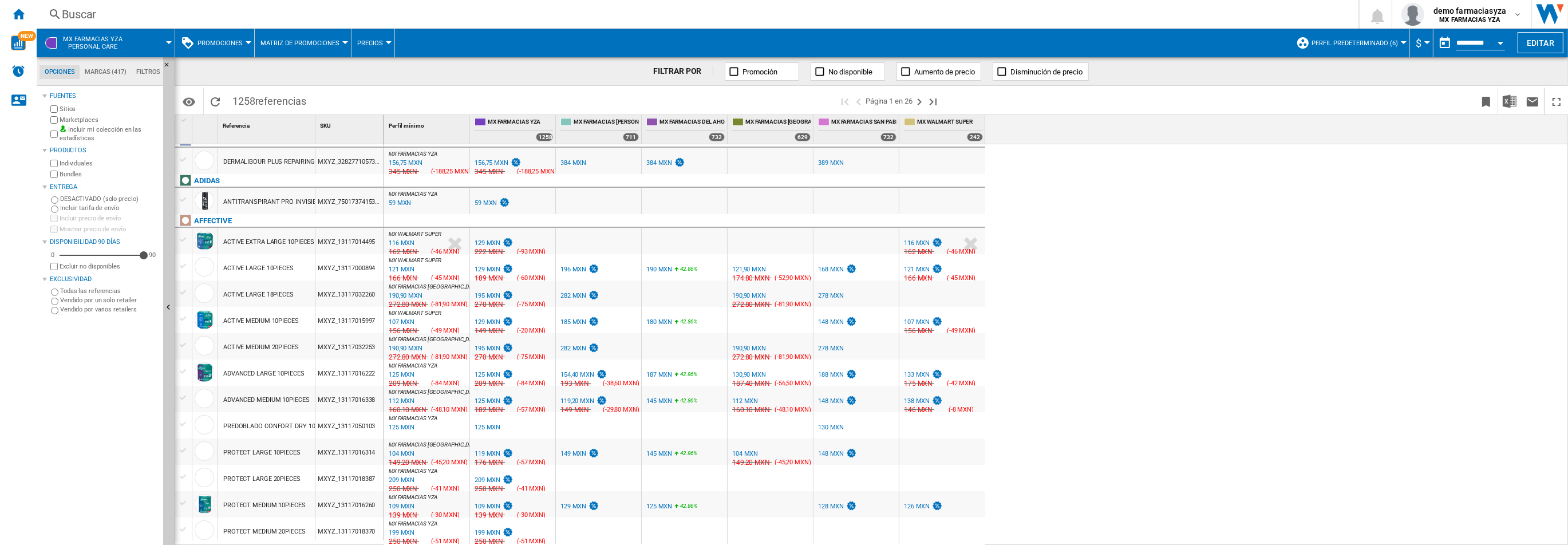
scroll to position [60, 0]
